Goal: Task Accomplishment & Management: Manage account settings

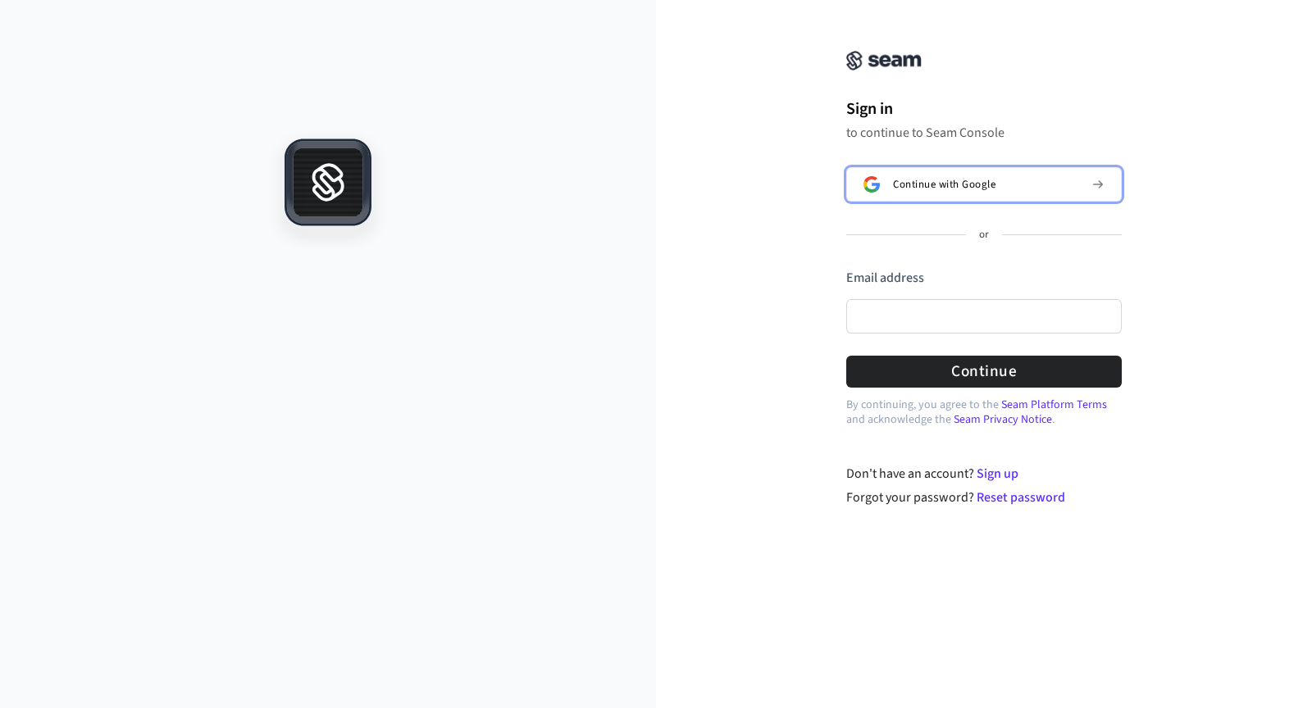
click at [961, 186] on span "Continue with Google" at bounding box center [944, 184] width 102 height 13
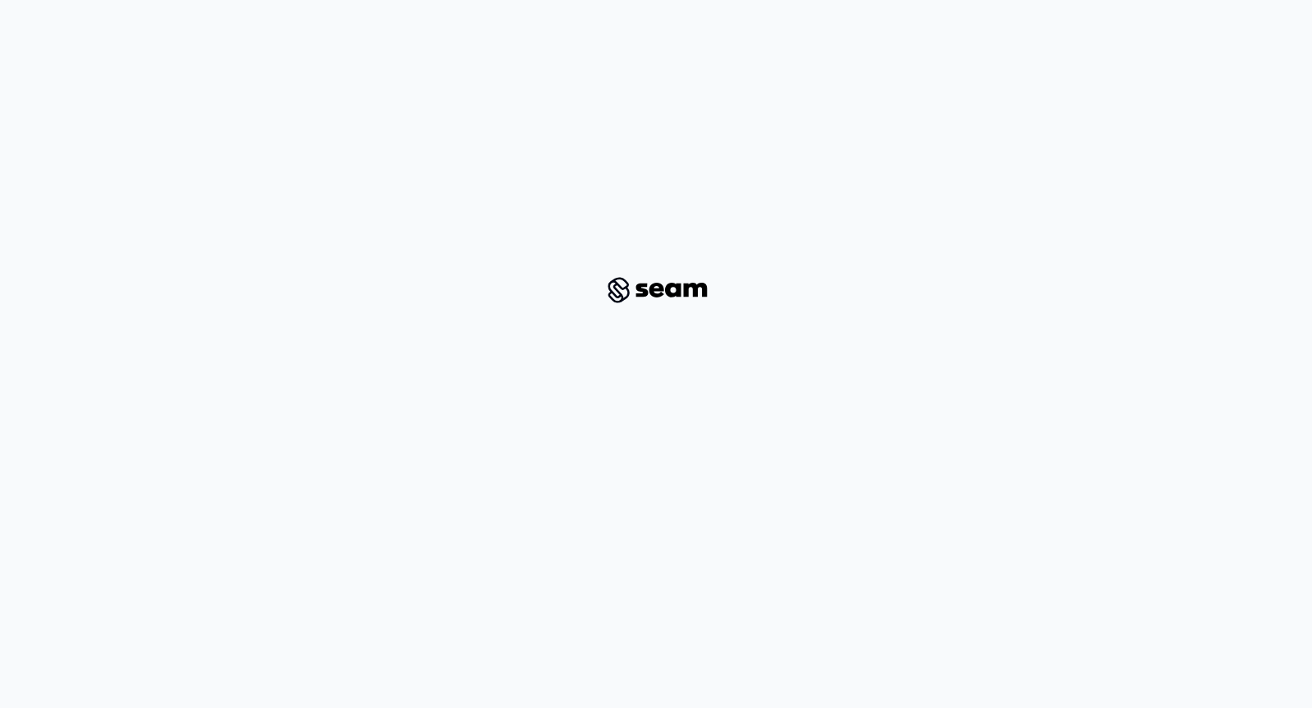
click at [558, 166] on div at bounding box center [655, 290] width 1233 height 528
click at [380, 155] on div at bounding box center [655, 290] width 1233 height 528
click at [609, 240] on div at bounding box center [655, 290] width 1233 height 528
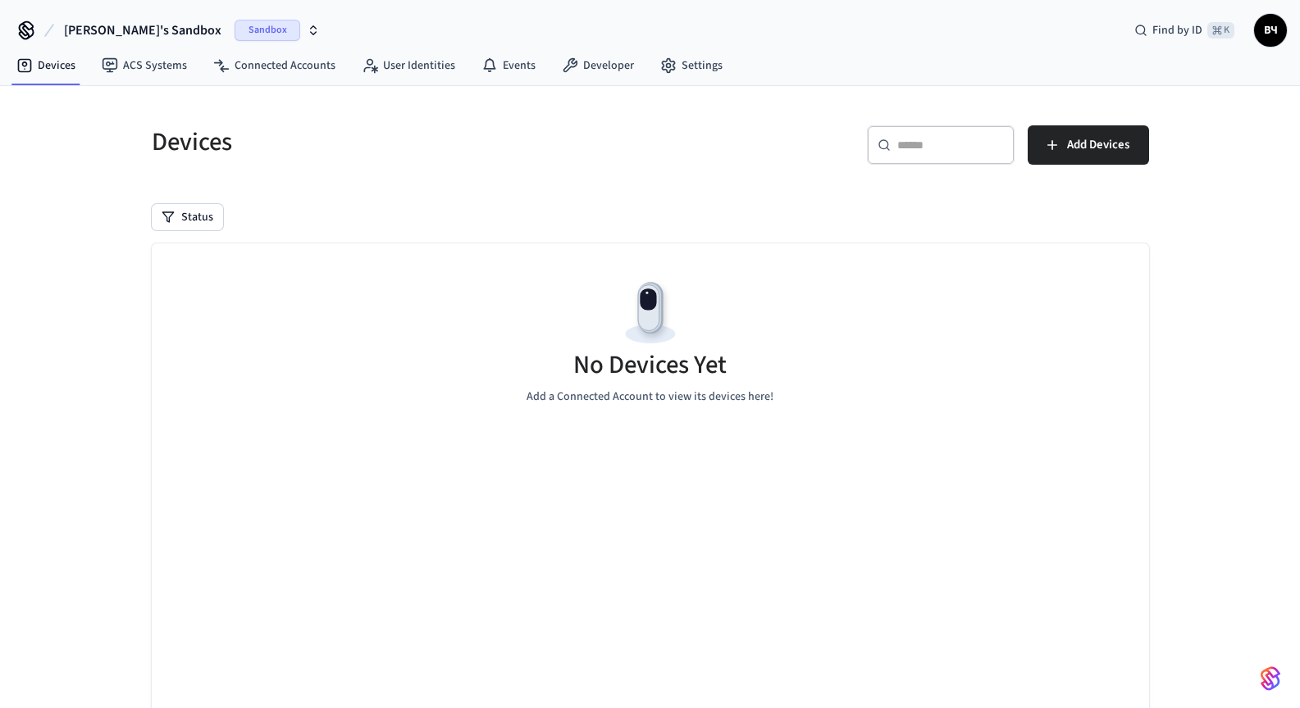
click at [389, 172] on div "Devices" at bounding box center [386, 142] width 508 height 72
click at [590, 67] on link "Developer" at bounding box center [598, 66] width 98 height 30
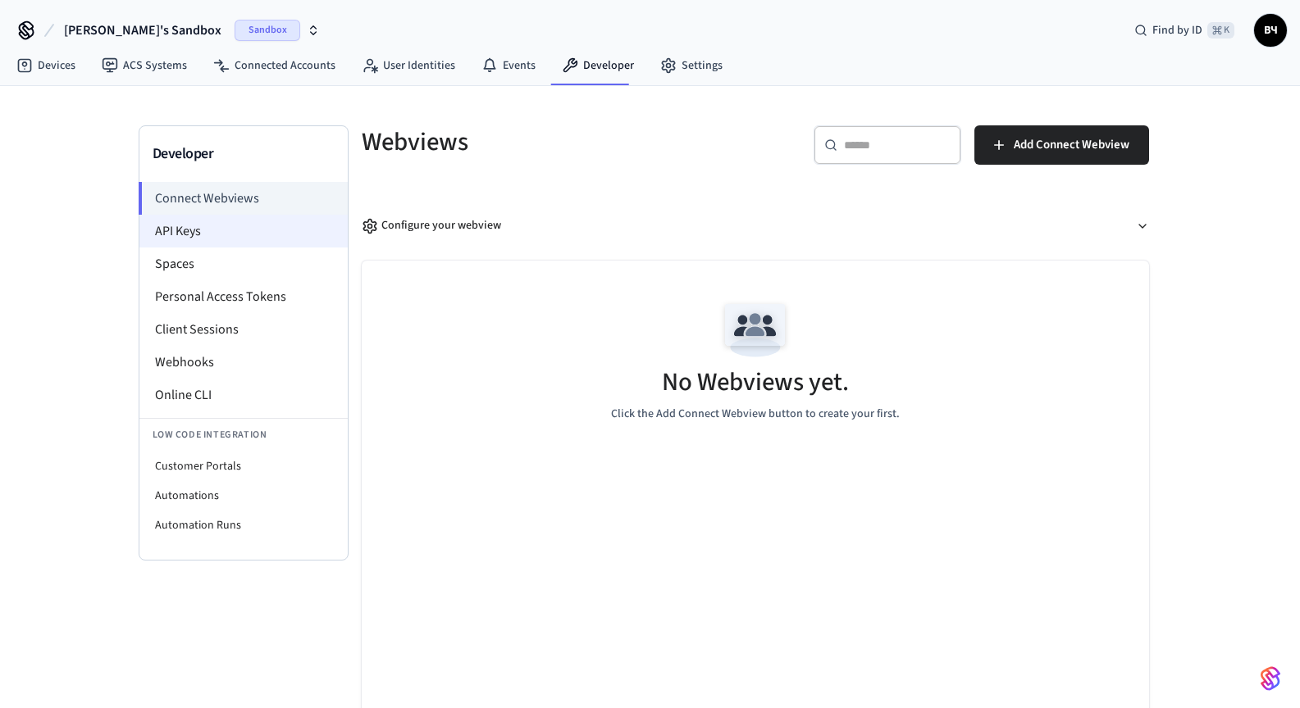
click at [202, 236] on li "API Keys" at bounding box center [243, 231] width 208 height 33
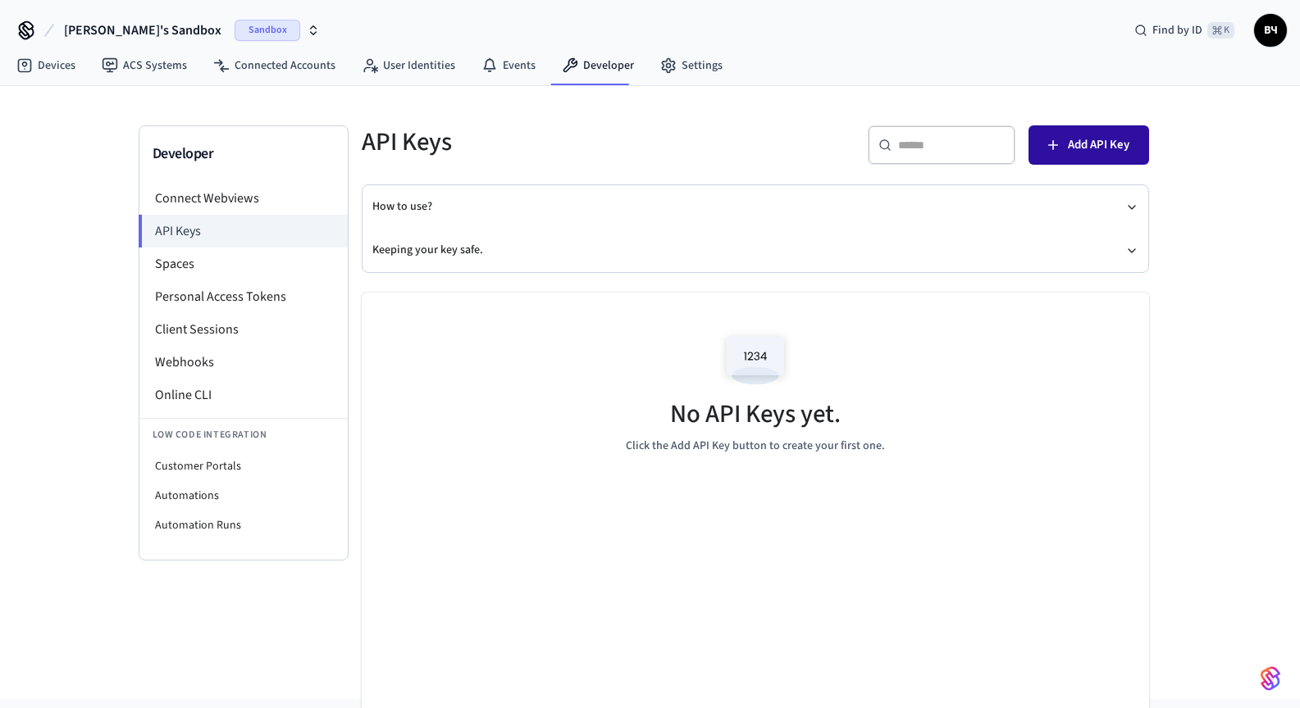
click at [1072, 149] on span "Add API Key" at bounding box center [1098, 144] width 61 height 21
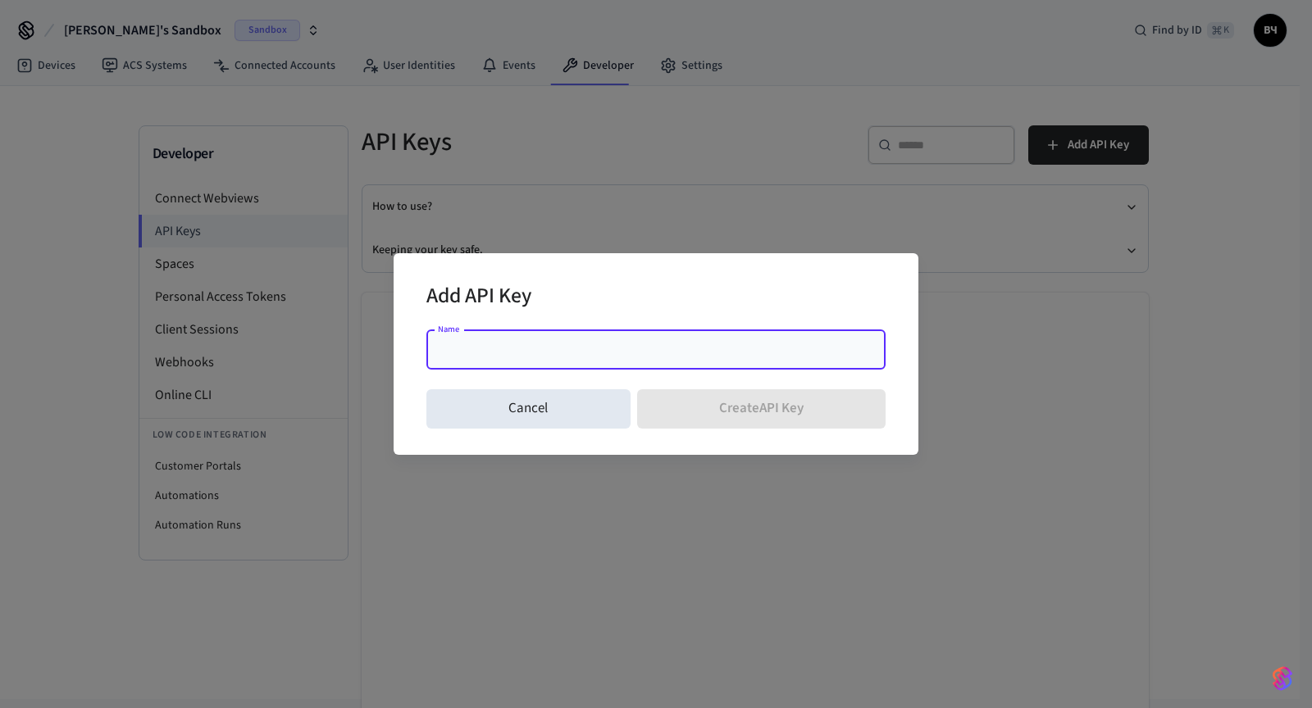
click at [623, 355] on input "Name" at bounding box center [655, 350] width 439 height 16
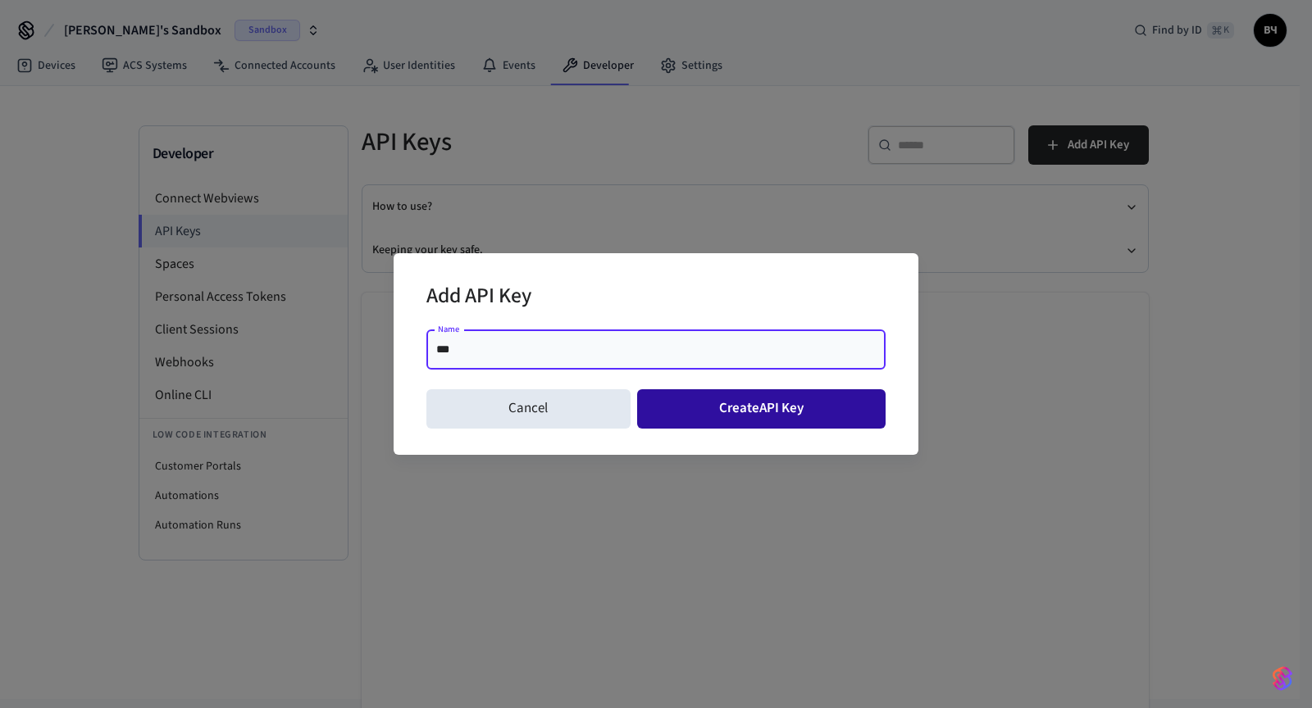
type input "***"
click at [731, 412] on button "Create API Key" at bounding box center [761, 408] width 249 height 39
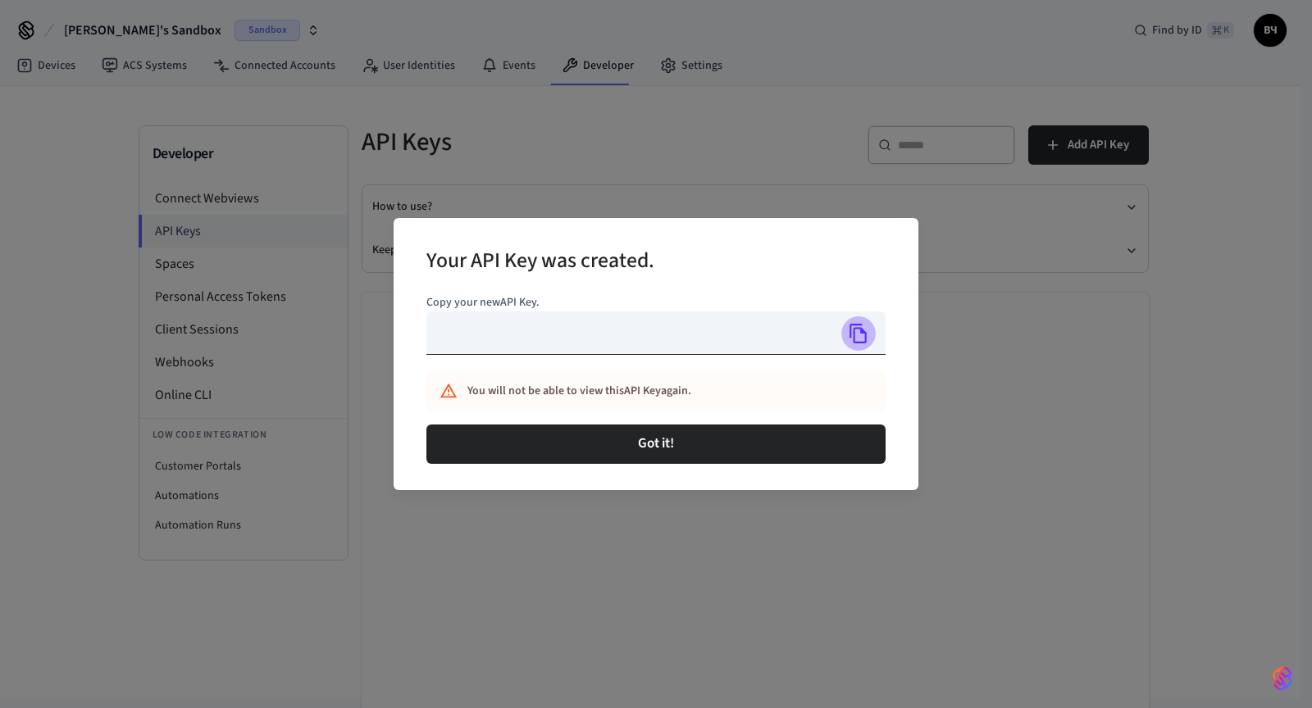
click at [863, 337] on icon "Copy" at bounding box center [858, 333] width 21 height 21
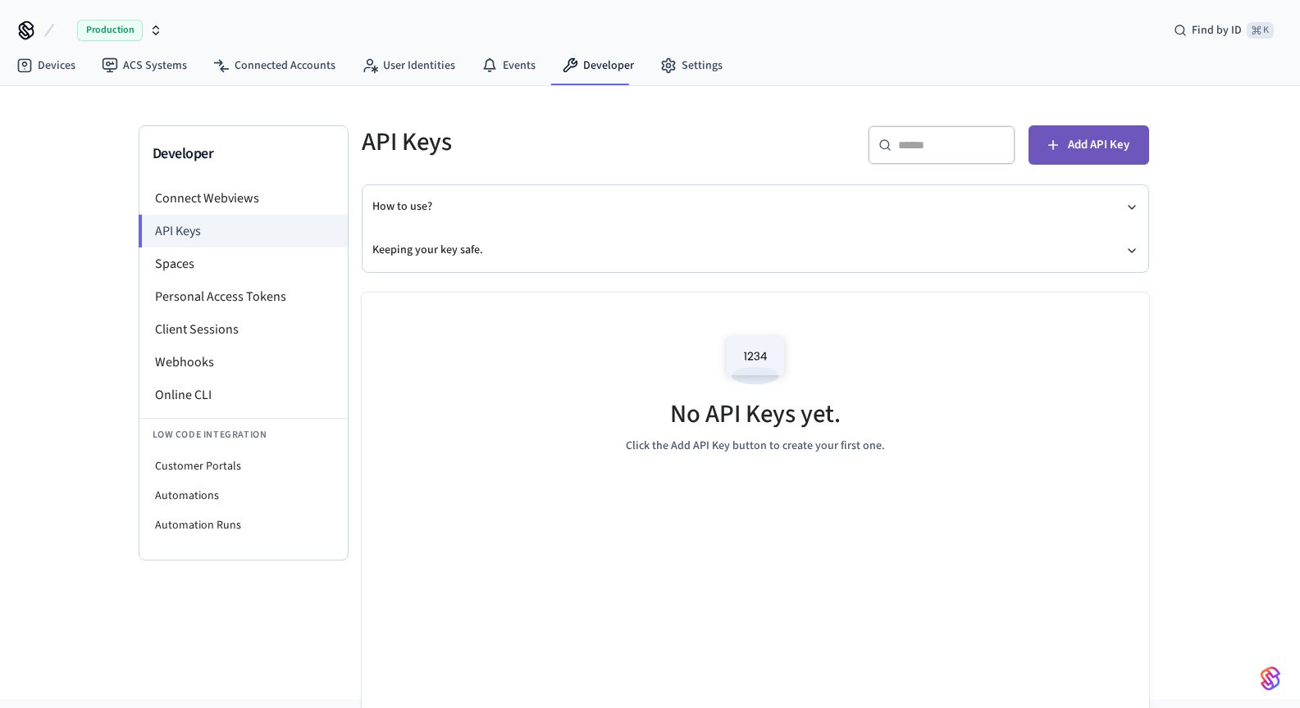
click at [1081, 151] on span "Add API Key" at bounding box center [1098, 144] width 61 height 21
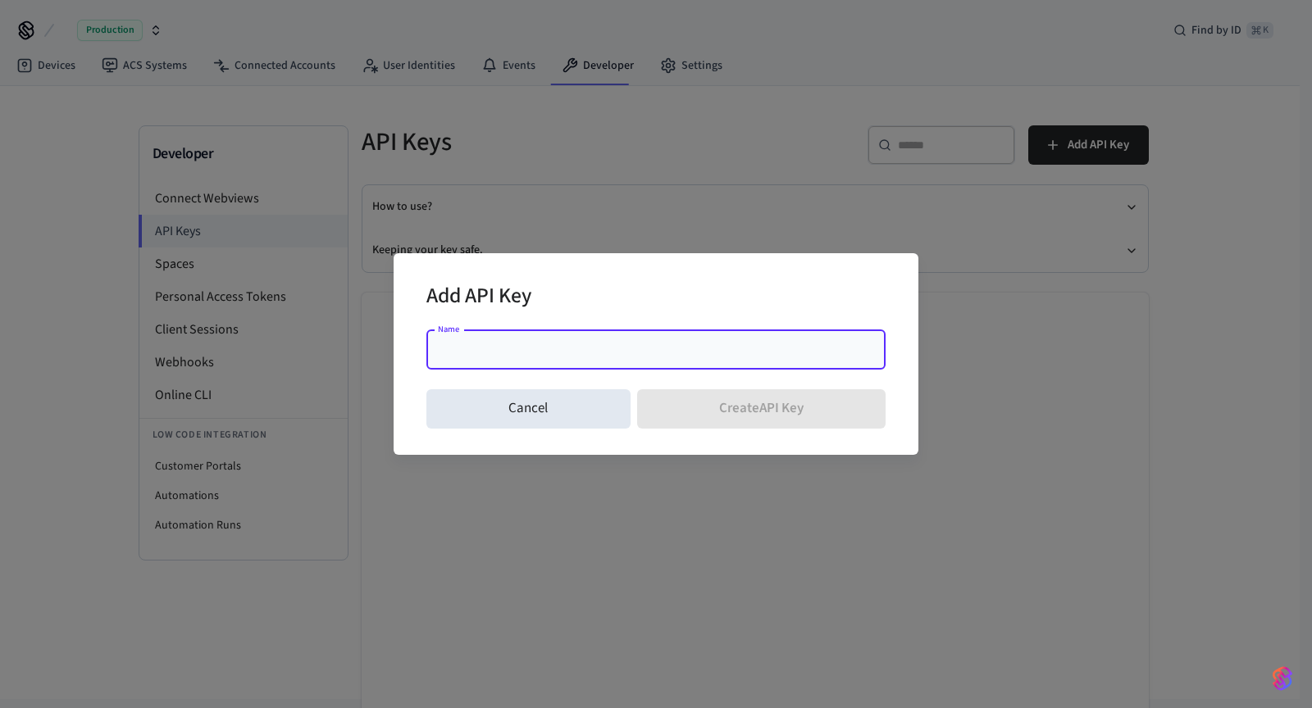
click at [804, 356] on input "Name" at bounding box center [655, 350] width 439 height 16
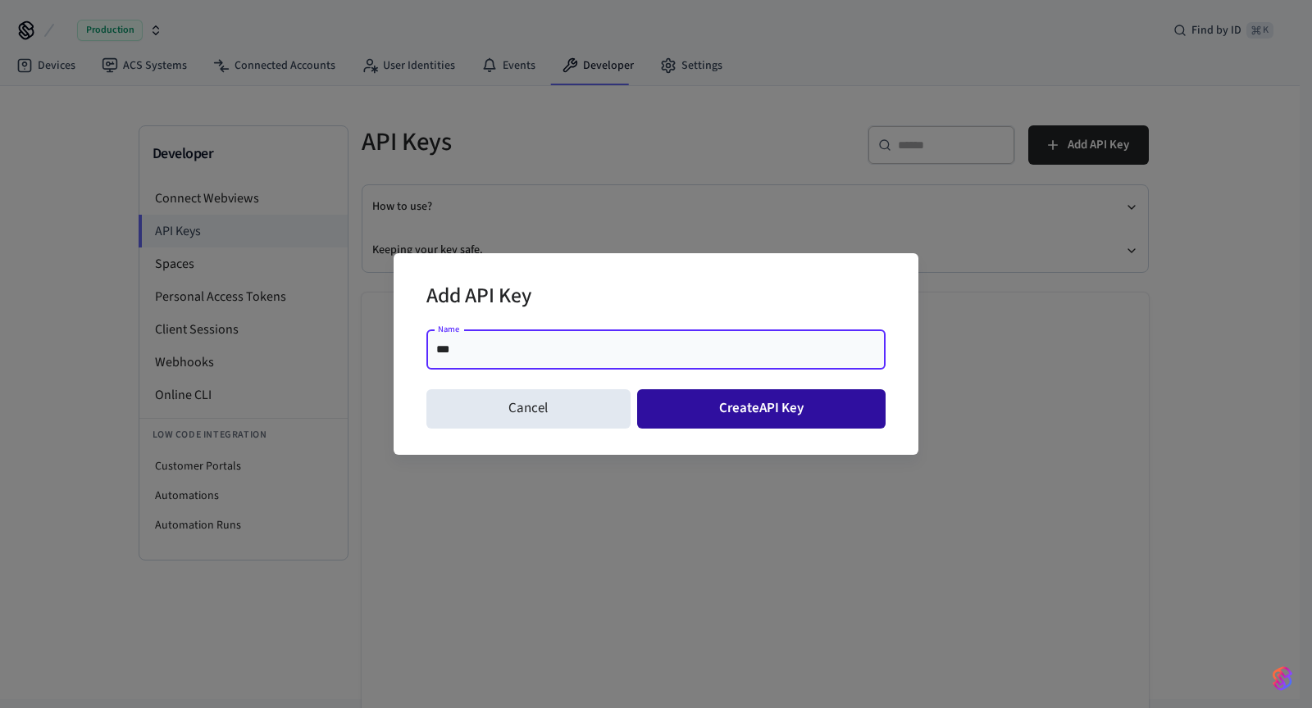
type input "***"
click at [776, 415] on button "Create API Key" at bounding box center [761, 408] width 249 height 39
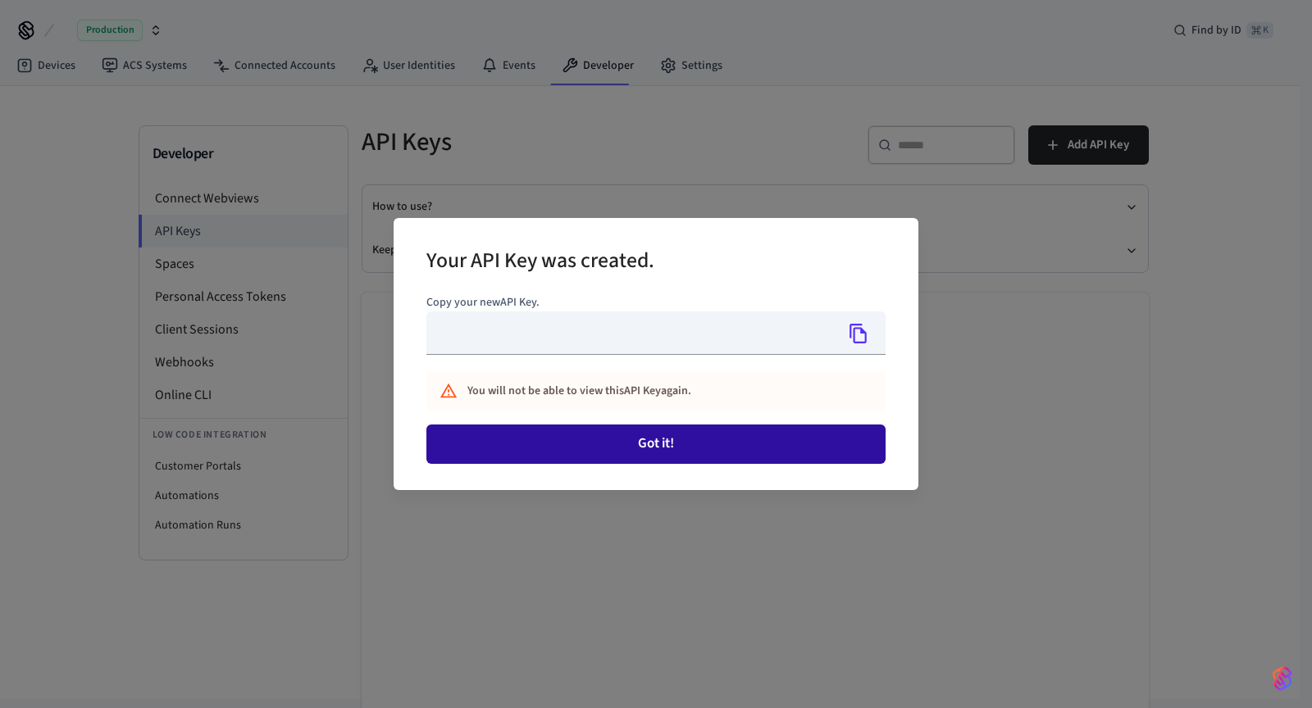
type input "**********"
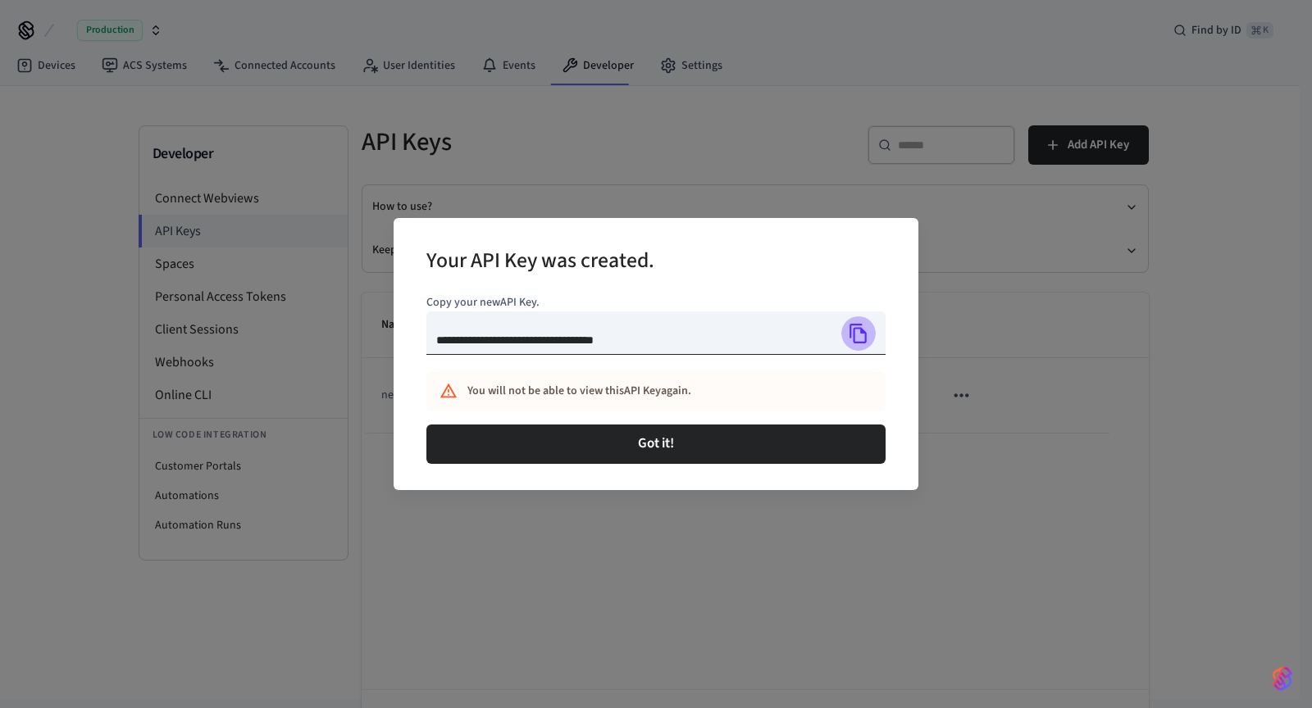
click at [859, 328] on icon "Copy" at bounding box center [857, 334] width 17 height 20
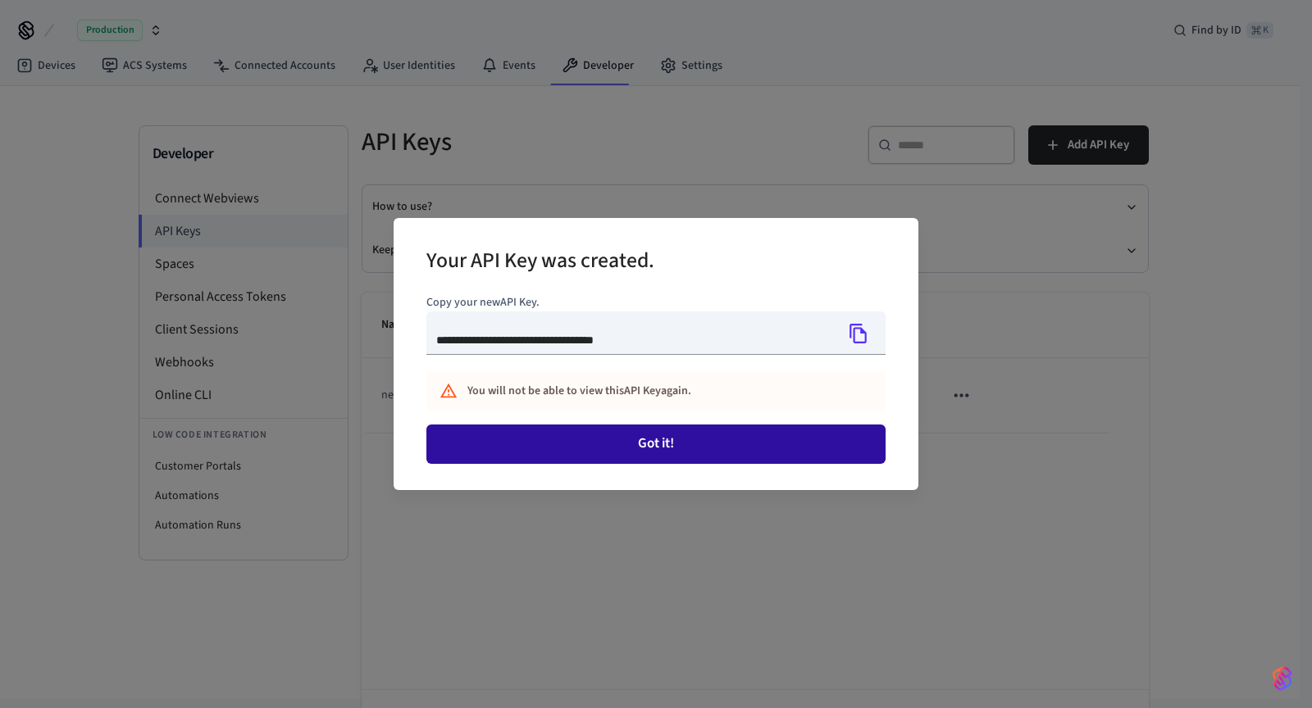
click at [694, 431] on button "Got it!" at bounding box center [655, 444] width 459 height 39
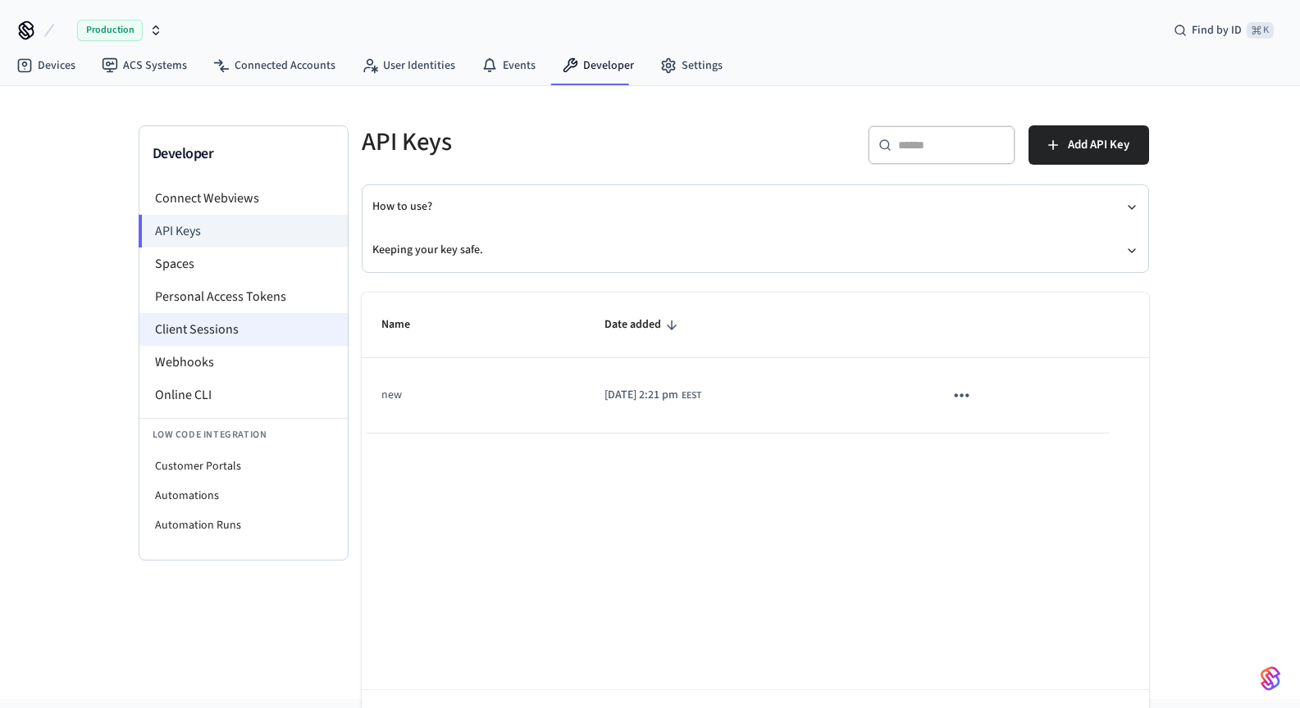
click at [203, 339] on li "Client Sessions" at bounding box center [243, 329] width 208 height 33
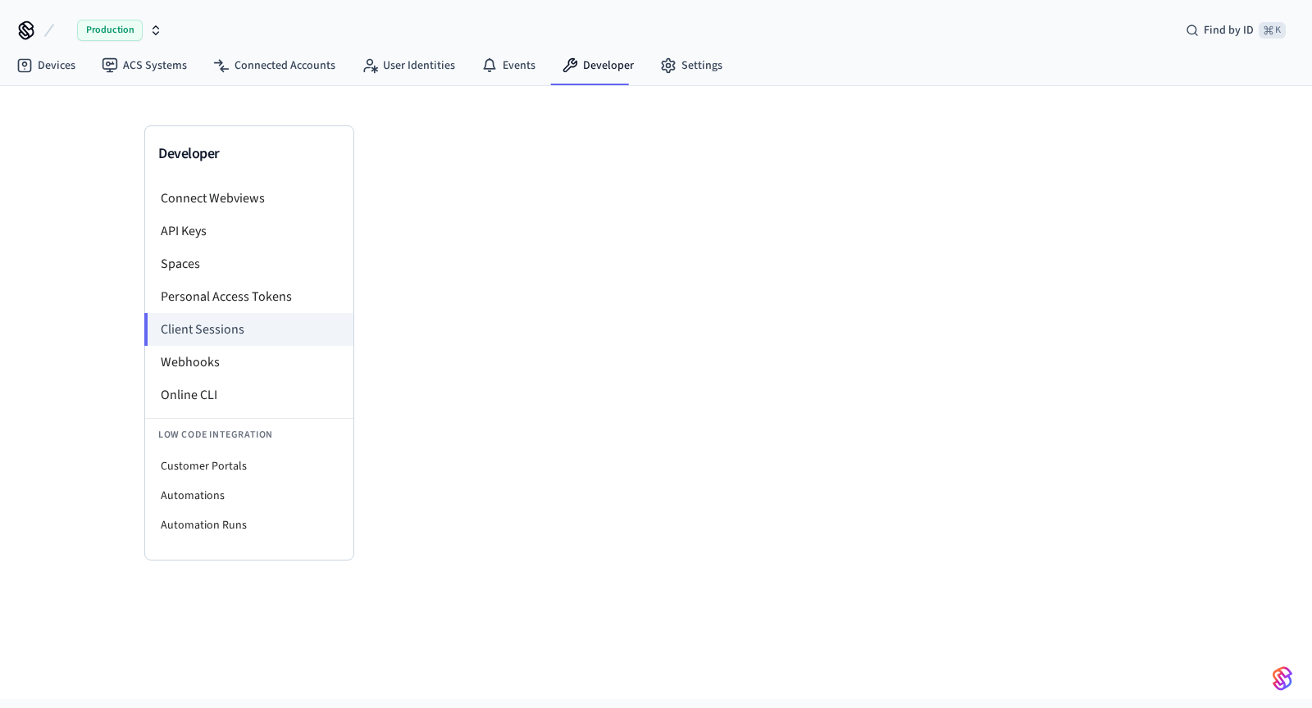
click at [122, 28] on span "Production" at bounding box center [110, 30] width 66 height 21
click at [207, 29] on div "Production Find by ID ⌘ K" at bounding box center [656, 24] width 1312 height 48
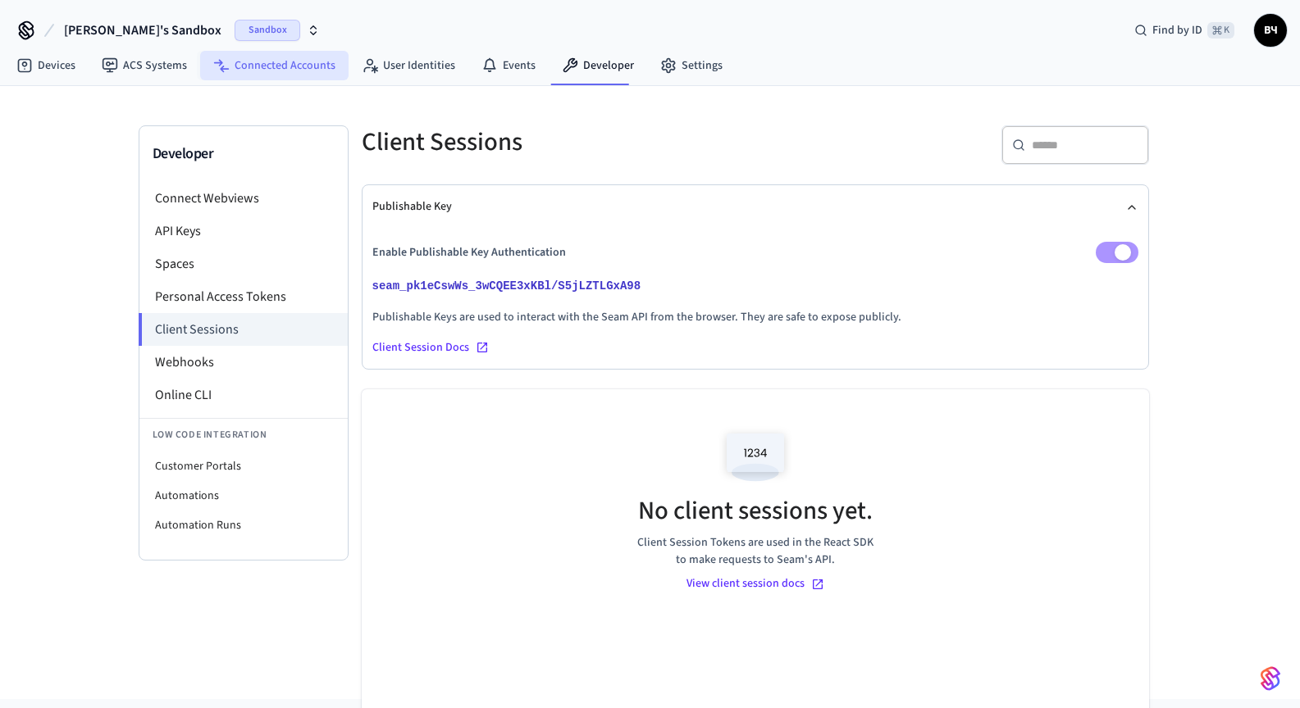
click at [279, 62] on link "Connected Accounts" at bounding box center [274, 66] width 148 height 30
